Goal: Task Accomplishment & Management: Use online tool/utility

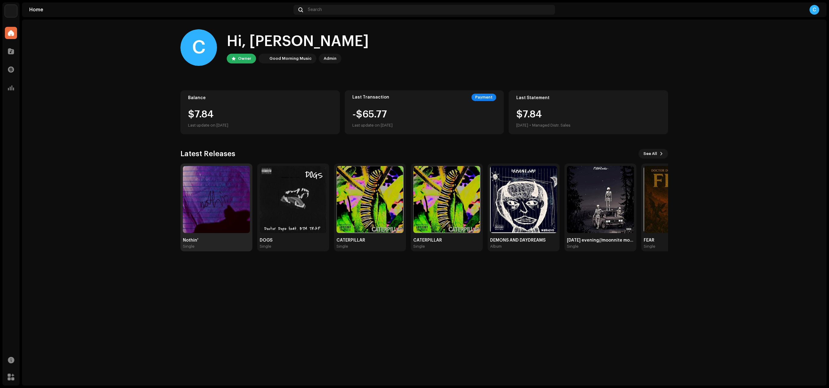
click at [201, 199] on img at bounding box center [216, 199] width 67 height 67
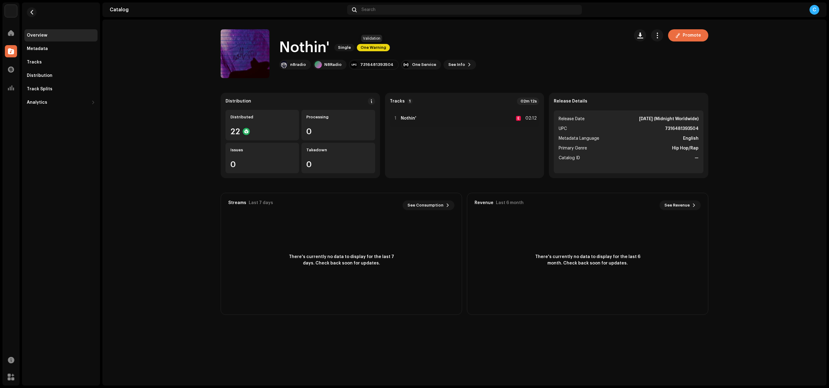
click at [374, 45] on span "One Warning" at bounding box center [373, 47] width 33 height 7
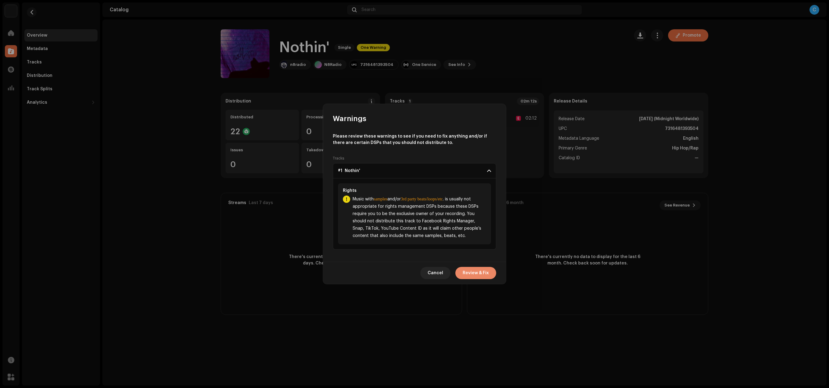
click at [469, 277] on span "Review & Fix" at bounding box center [476, 273] width 26 height 12
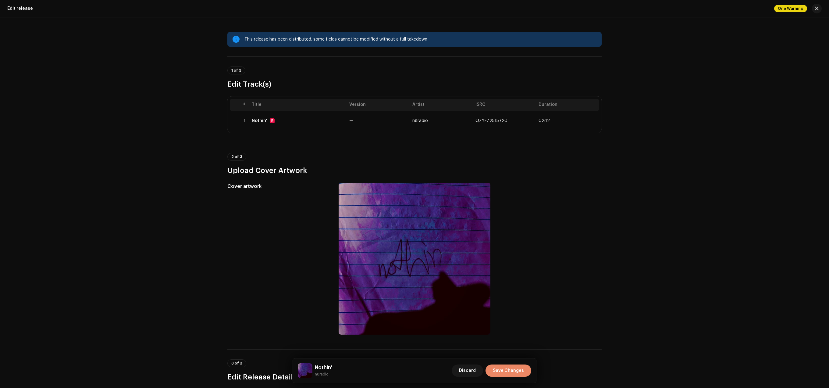
click at [504, 369] on span "Save Changes" at bounding box center [508, 370] width 31 height 12
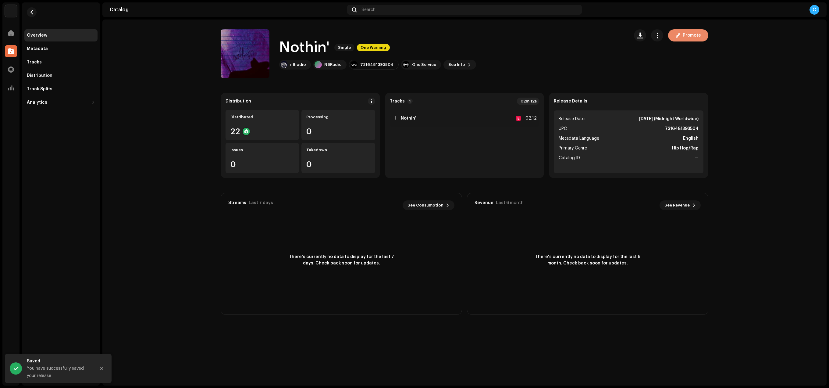
click at [699, 38] on span "Promote" at bounding box center [692, 35] width 18 height 12
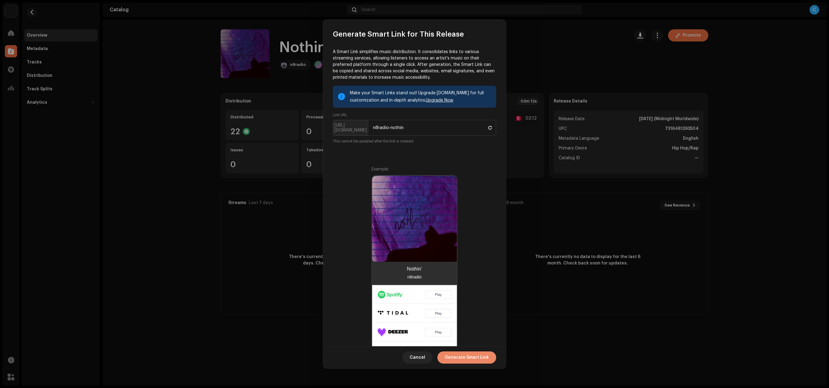
click at [462, 353] on span "Generate Smart Link" at bounding box center [467, 357] width 44 height 12
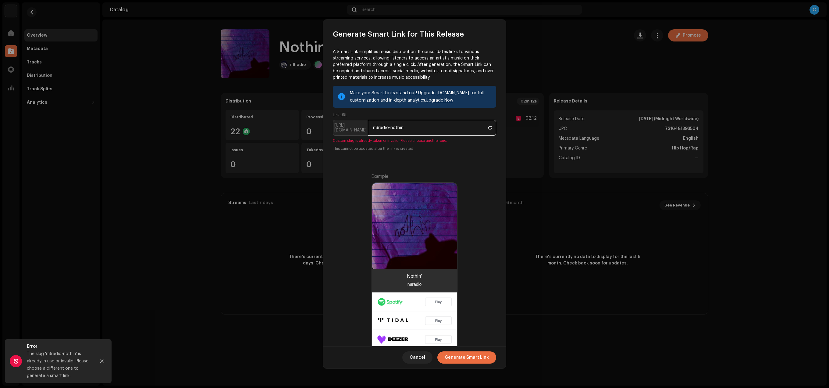
click at [424, 127] on input "n8radio-nothin" at bounding box center [432, 128] width 128 height 16
type input "n8radio-nothing"
click at [465, 358] on span "Generate Smart Link" at bounding box center [467, 357] width 44 height 12
